Goal: Task Accomplishment & Management: Manage account settings

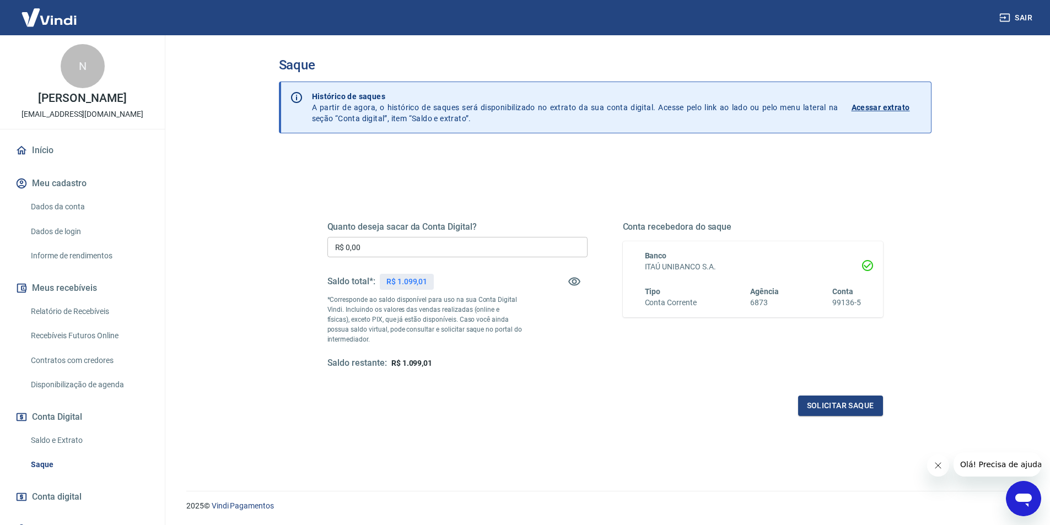
click at [402, 250] on input "R$ 0,00" at bounding box center [457, 247] width 260 height 20
type input "R$ 1.099,01"
click at [866, 412] on button "Solicitar saque" at bounding box center [840, 406] width 85 height 20
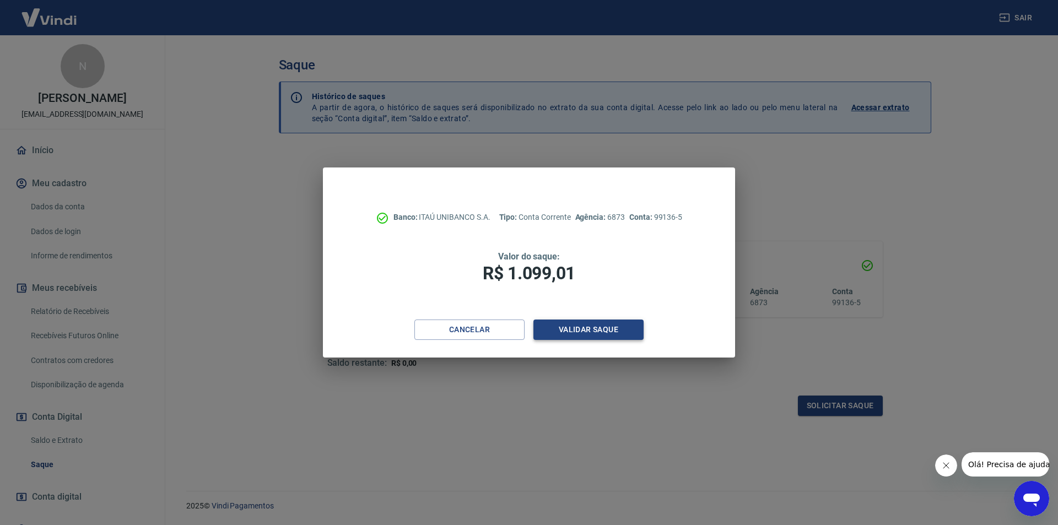
click at [591, 328] on button "Validar saque" at bounding box center [589, 330] width 110 height 20
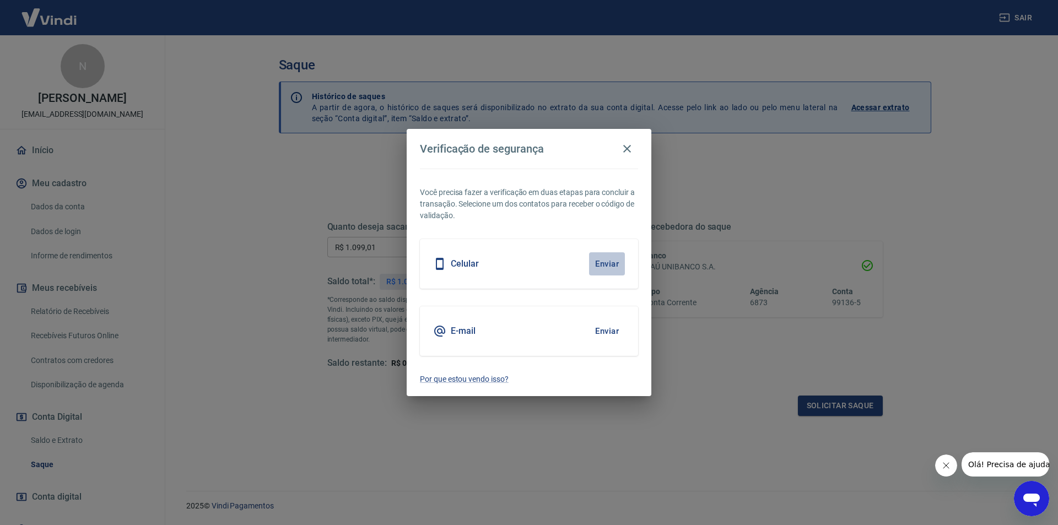
click at [602, 265] on button "Enviar" at bounding box center [607, 263] width 36 height 23
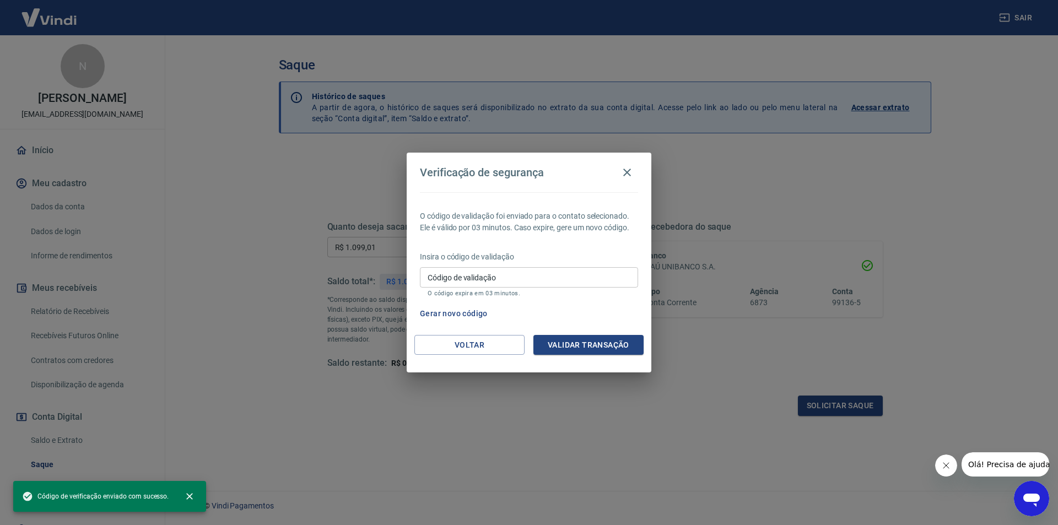
click at [504, 278] on input "Código de validação" at bounding box center [529, 277] width 218 height 20
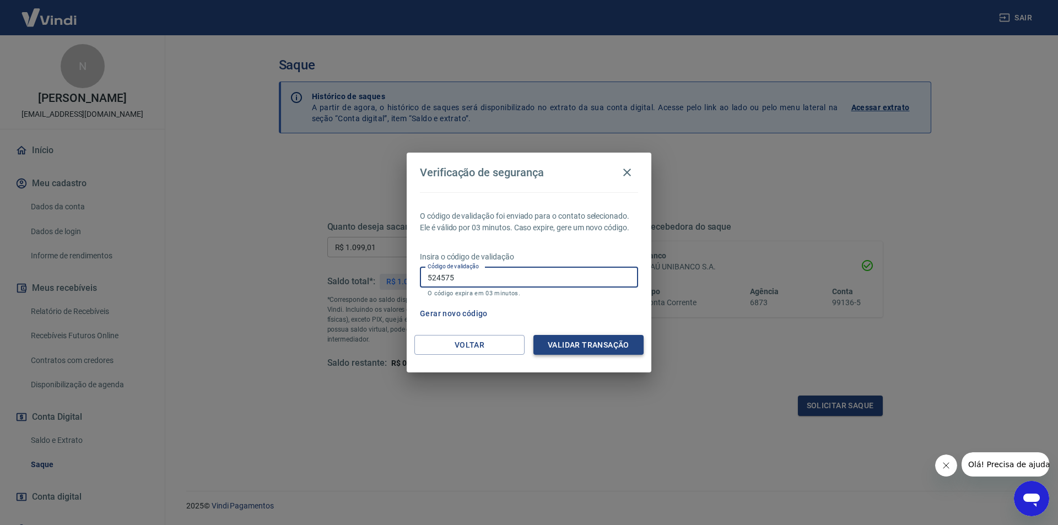
type input "524575"
click at [586, 342] on button "Validar transação" at bounding box center [589, 345] width 110 height 20
